Goal: Navigation & Orientation: Find specific page/section

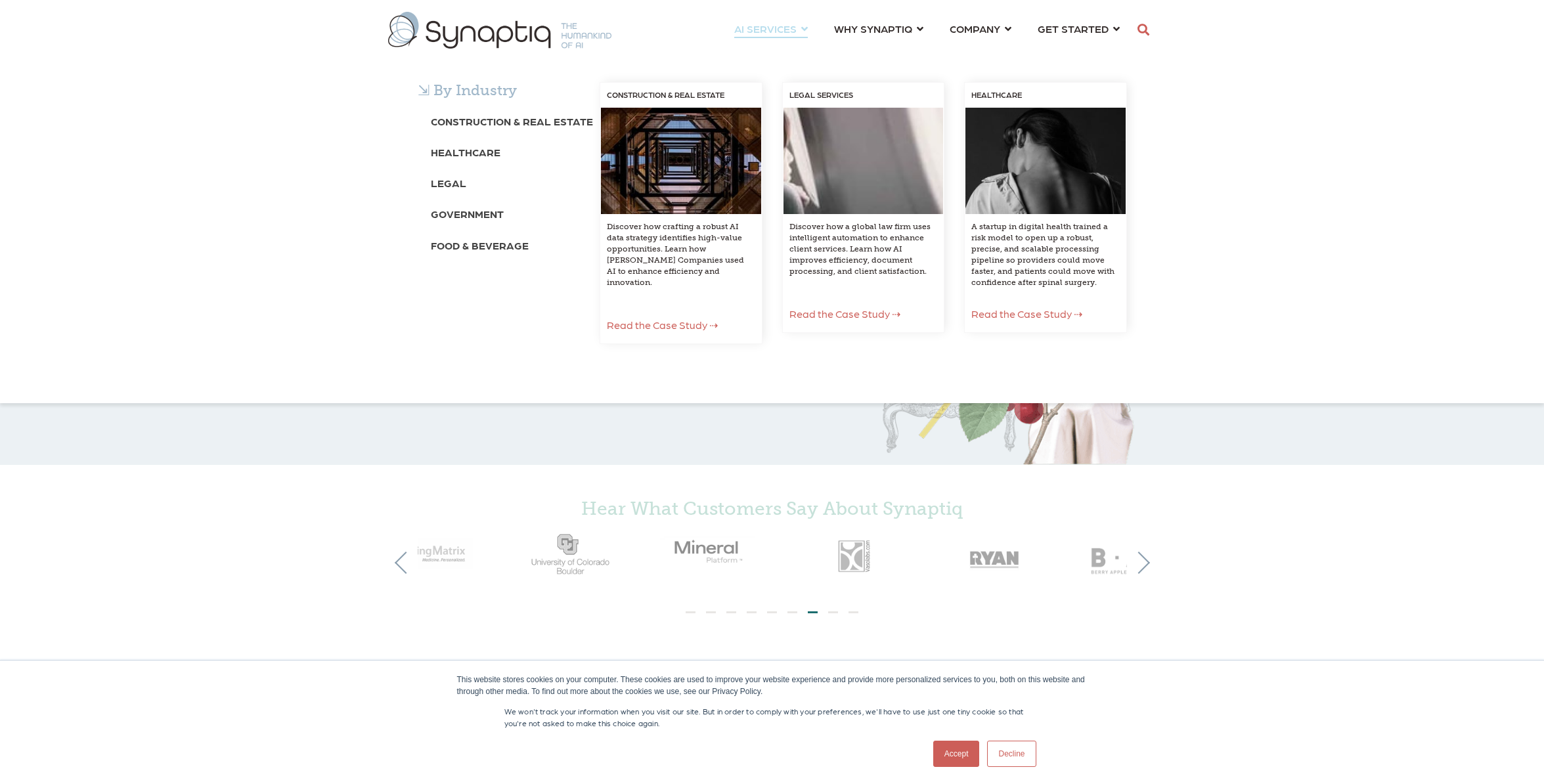
click at [867, 60] on div "⇲ By Industry Construction & Real Estate Healthcare Legal Government Food & Bev…" at bounding box center [772, 226] width 1544 height 354
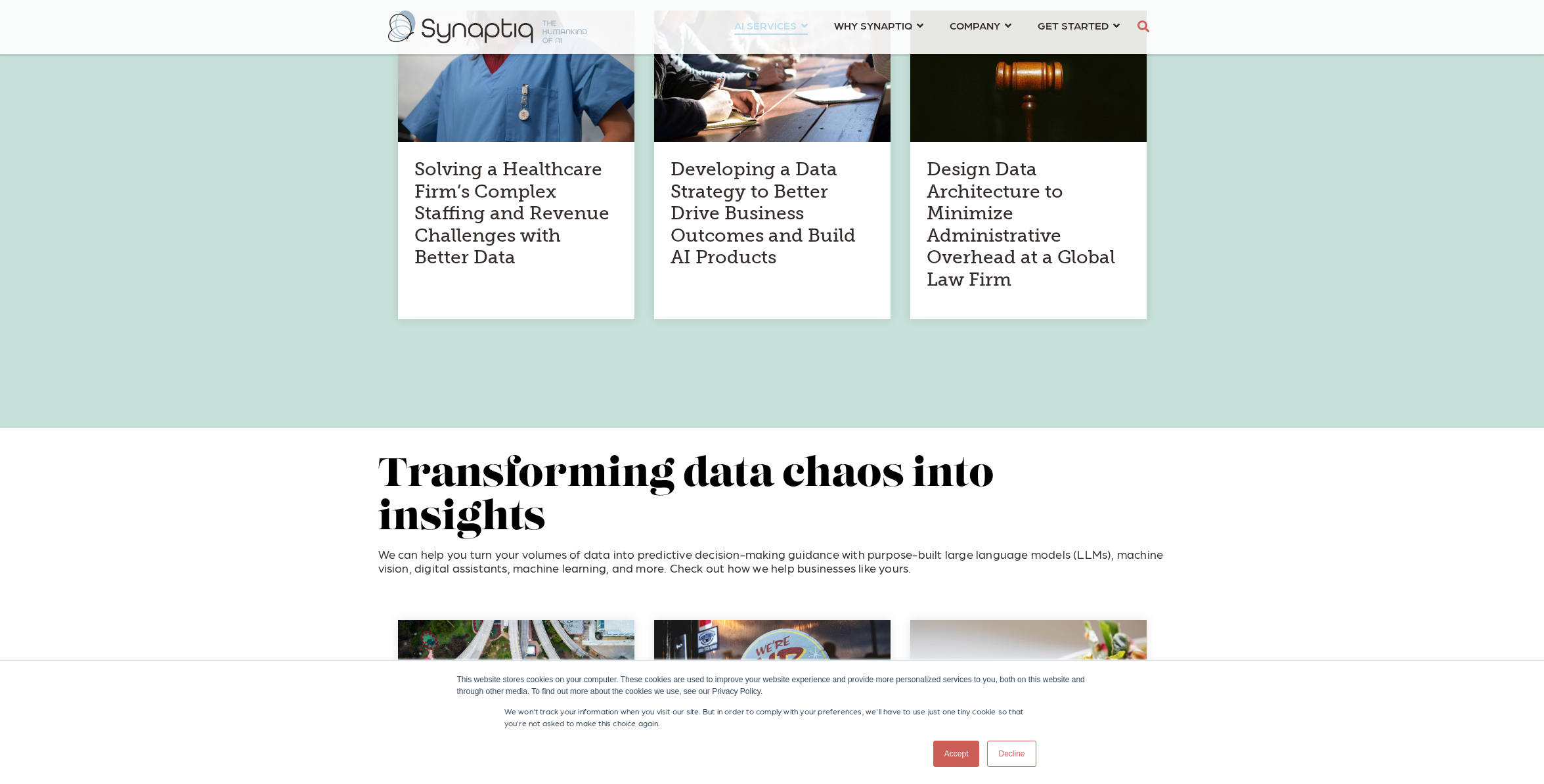
scroll to position [919, 0]
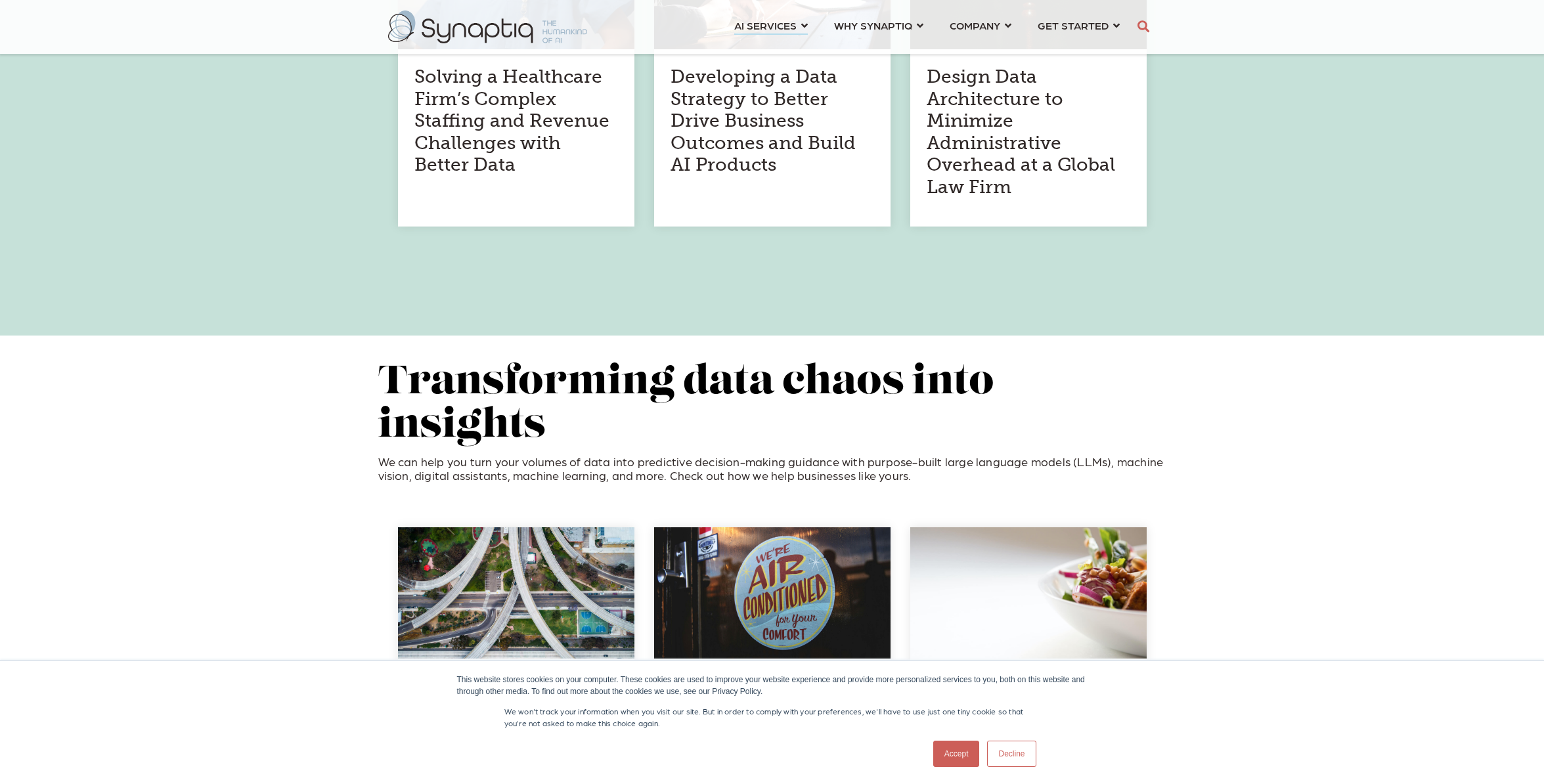
click at [957, 757] on link "Accept" at bounding box center [956, 754] width 46 height 27
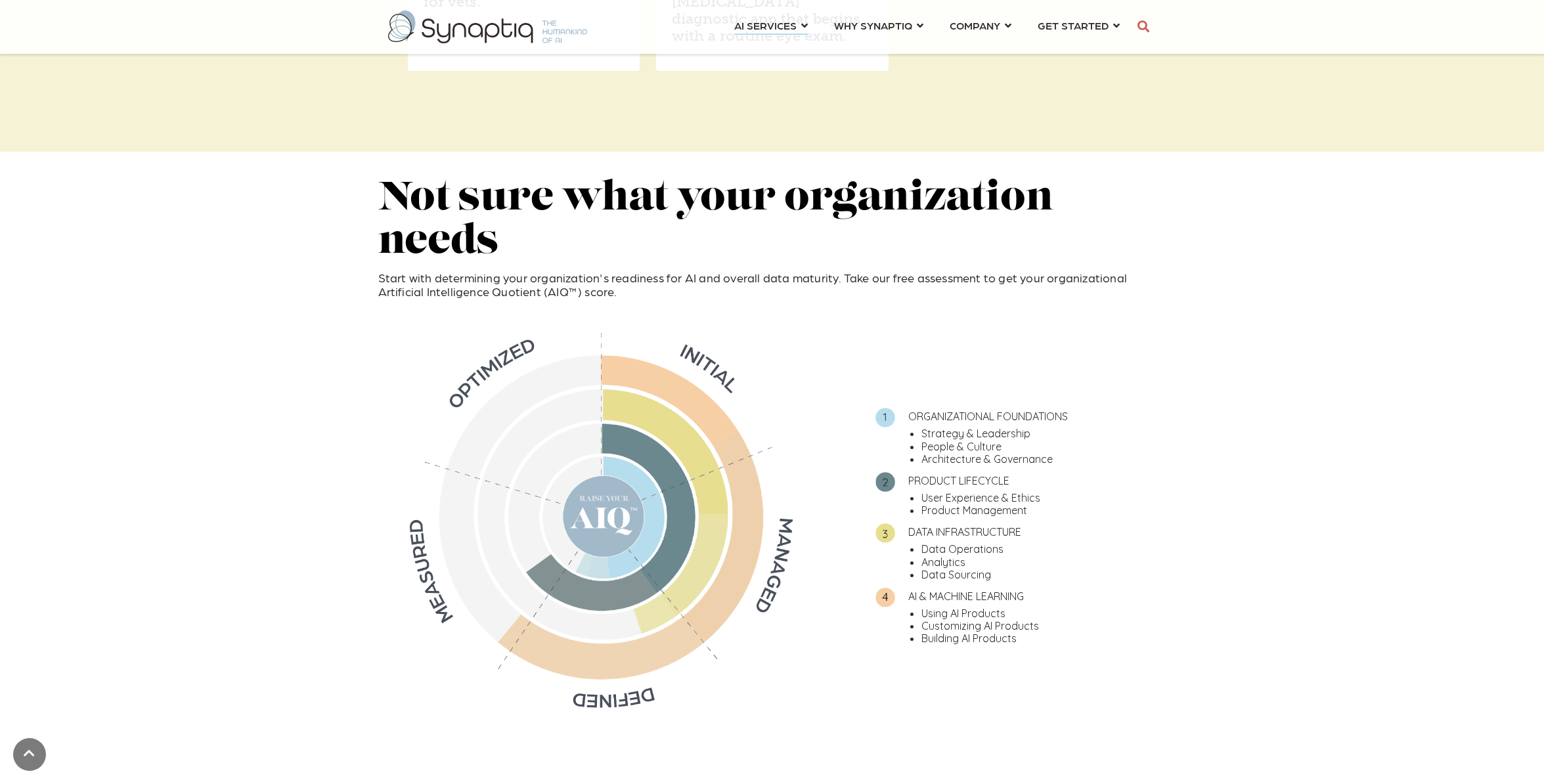
scroll to position [2501, 0]
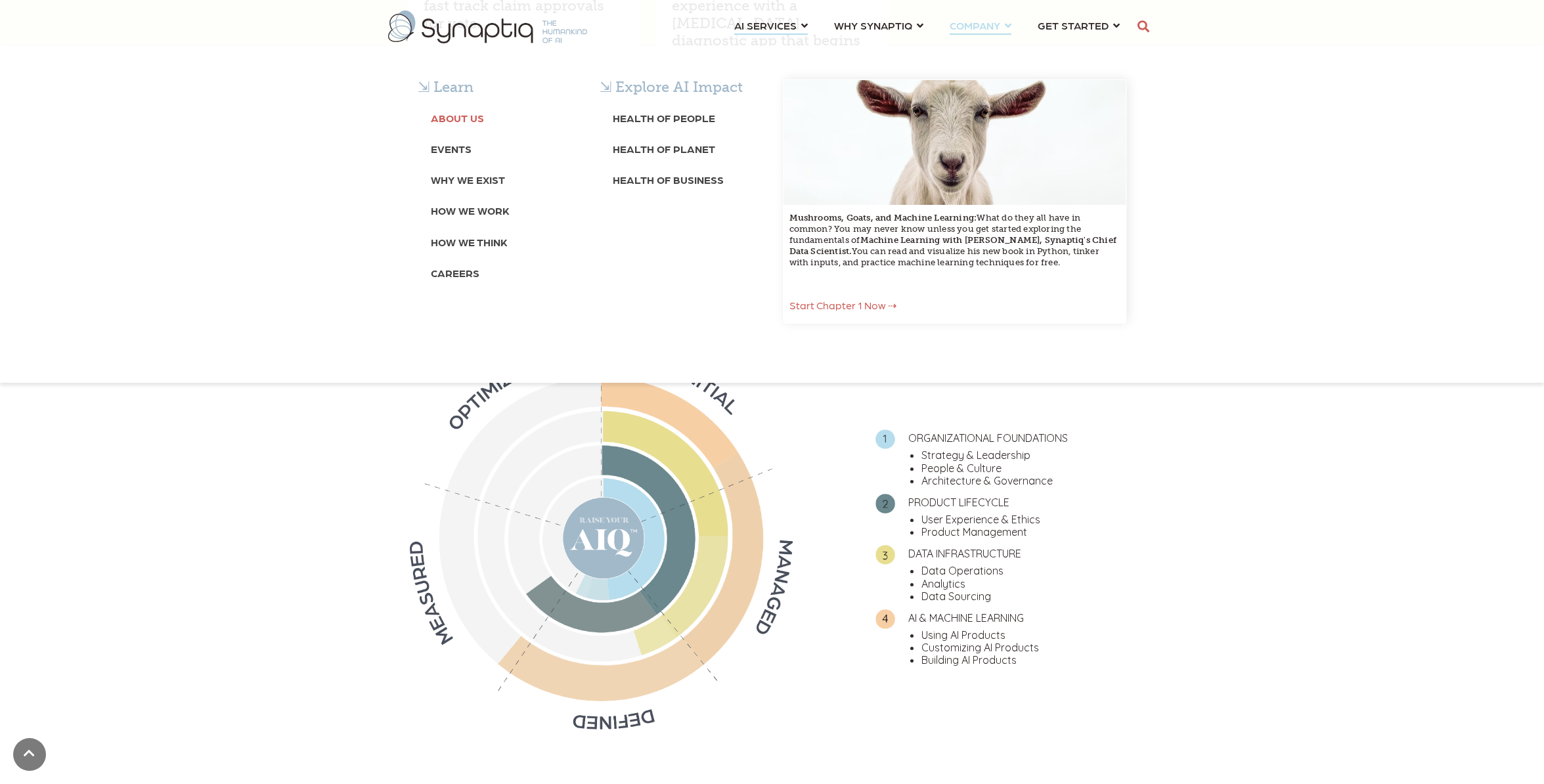
click at [444, 119] on b "About Us" at bounding box center [458, 118] width 53 height 13
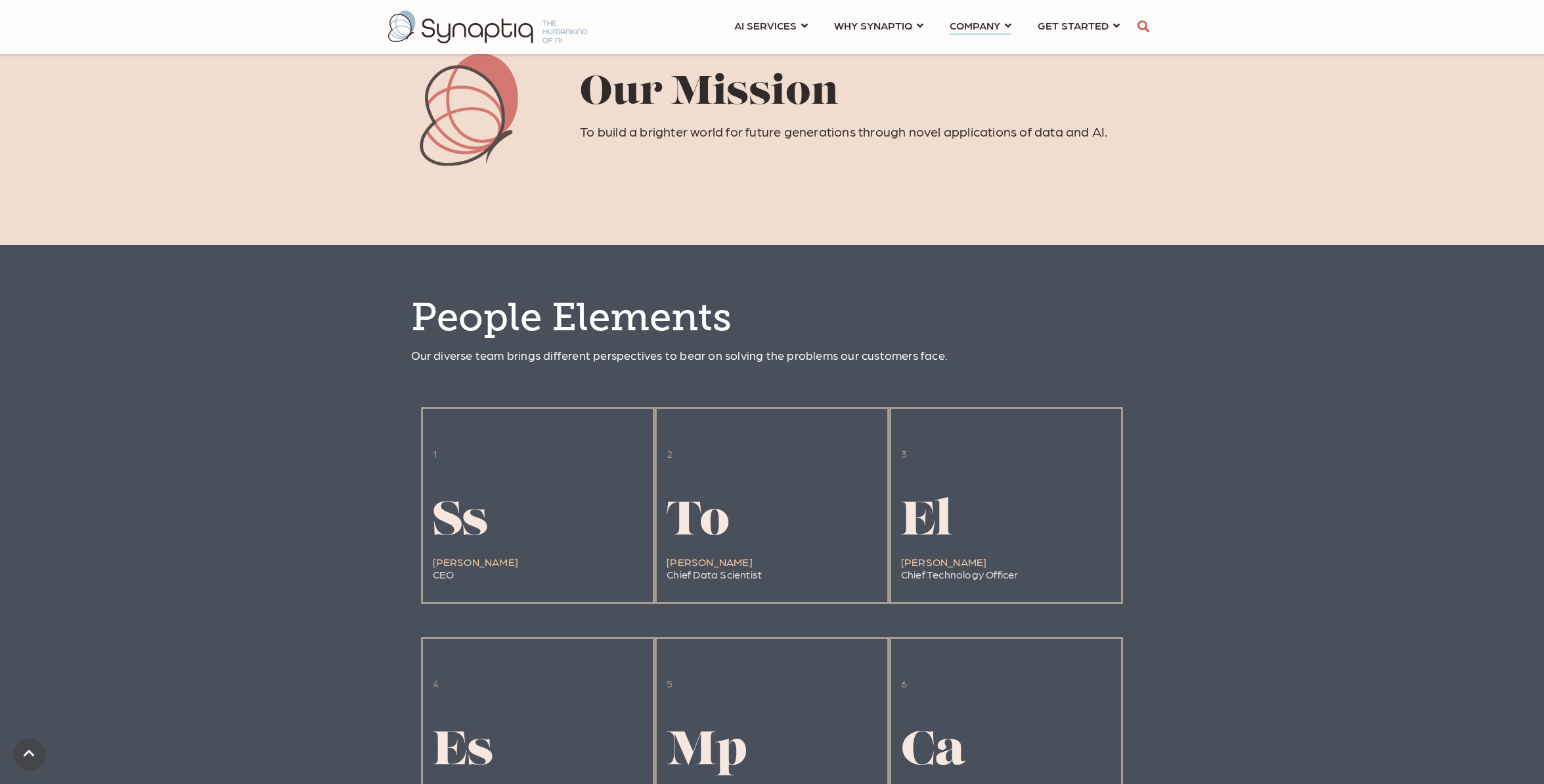
scroll to position [890, 0]
